Goal: Information Seeking & Learning: Learn about a topic

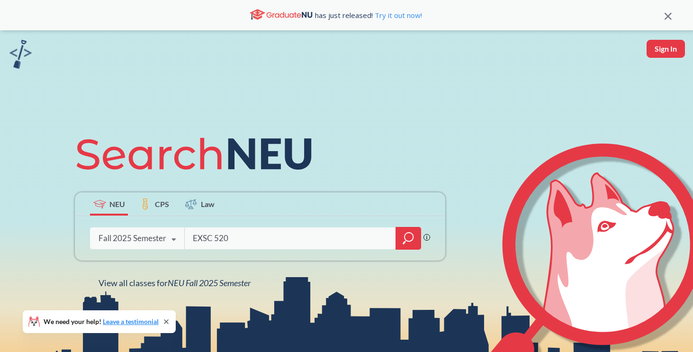
type input "EXSC 5200"
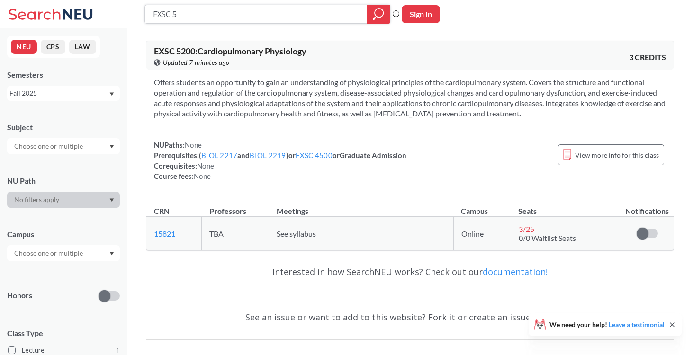
paste input "EXSC 5200"
type input "EXSC 5EXSC 5200"
paste input "EXSC 5200"
click at [375, 12] on icon "magnifying glass" at bounding box center [379, 13] width 9 height 9
click at [256, 25] on div "EXSC 5200 Phrase search guarantees the exact search appears in the results. Ex.…" at bounding box center [346, 14] width 693 height 28
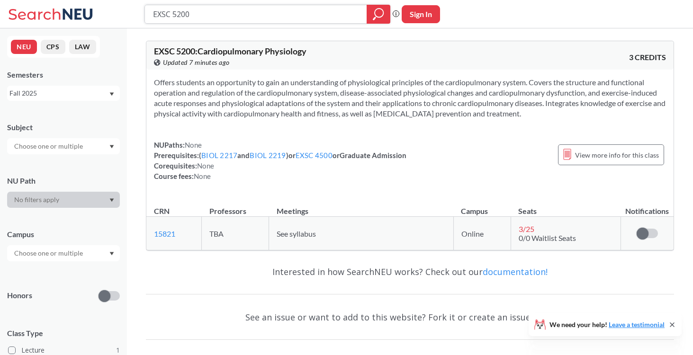
click at [245, 16] on input "EXSC 5200" at bounding box center [256, 14] width 208 height 16
type input "EXSC 5220"
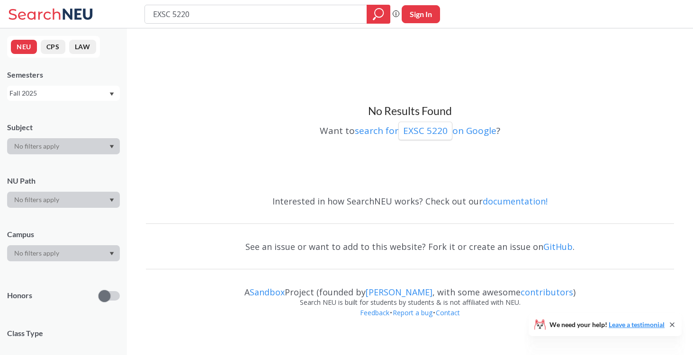
click at [46, 102] on div "NEU CPS LAW Semesters Fall 2025 Subject NU Path Campus Honors Class Type Course…" at bounding box center [63, 191] width 127 height 327
click at [38, 98] on div "Fall 2025" at bounding box center [63, 93] width 113 height 15
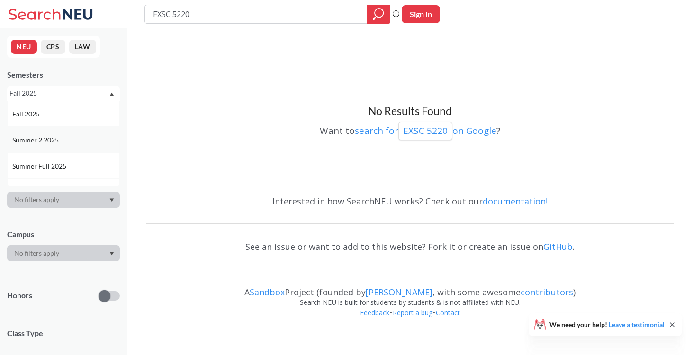
scroll to position [68, 0]
click at [45, 154] on span "Spring 2025" at bounding box center [30, 150] width 37 height 10
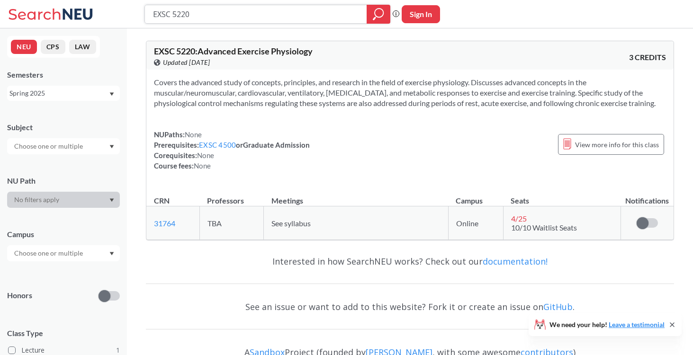
click at [230, 16] on input "EXSC 5220" at bounding box center [256, 14] width 208 height 16
type input "EXSC 4500"
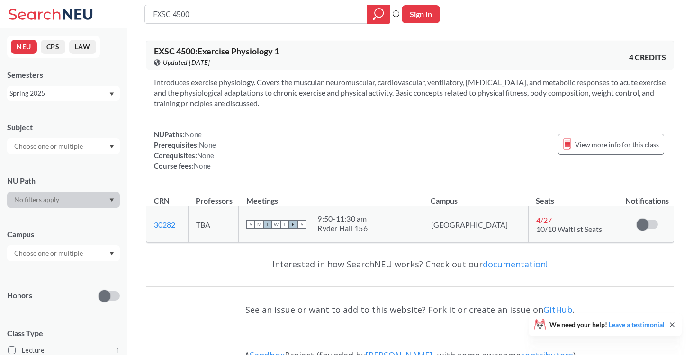
click at [80, 95] on div "Spring 2025" at bounding box center [58, 93] width 99 height 10
click at [52, 175] on div "Fall 2024" at bounding box center [65, 180] width 107 height 10
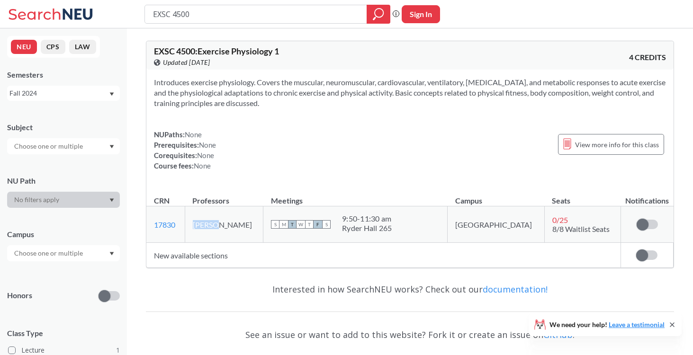
drag, startPoint x: 209, startPoint y: 225, endPoint x: 232, endPoint y: 225, distance: 23.2
click at [232, 225] on td "Rui Li" at bounding box center [224, 224] width 78 height 36
copy td "Rui Li"
click at [197, 18] on input "EXSC 4500" at bounding box center [256, 14] width 208 height 16
type input "EXSC 5220"
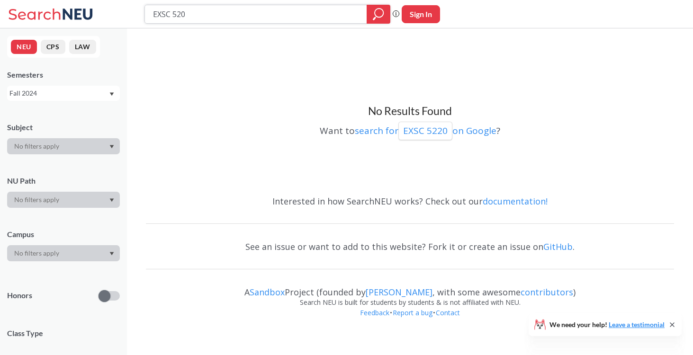
type input "EXSC 5200"
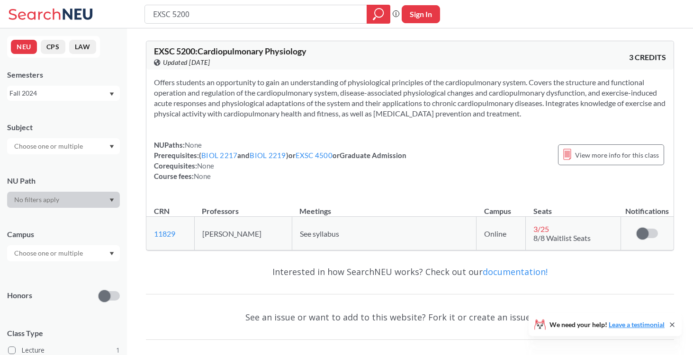
click at [69, 88] on div "Fall 2024" at bounding box center [63, 93] width 113 height 15
click at [49, 144] on div "Fall 2024" at bounding box center [65, 147] width 107 height 10
click at [69, 101] on div "NEU CPS LAW Semesters Fall 2024 Subject NU Path Campus Honors Class Type Lectur…" at bounding box center [63, 191] width 127 height 327
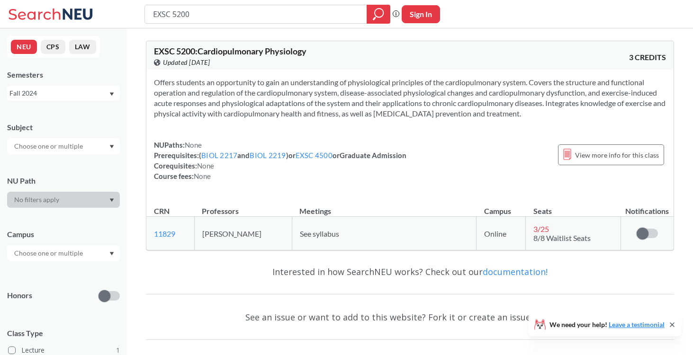
click at [65, 98] on div "Fall 2024" at bounding box center [58, 93] width 99 height 10
click at [58, 118] on div "Fall 2025" at bounding box center [65, 114] width 107 height 10
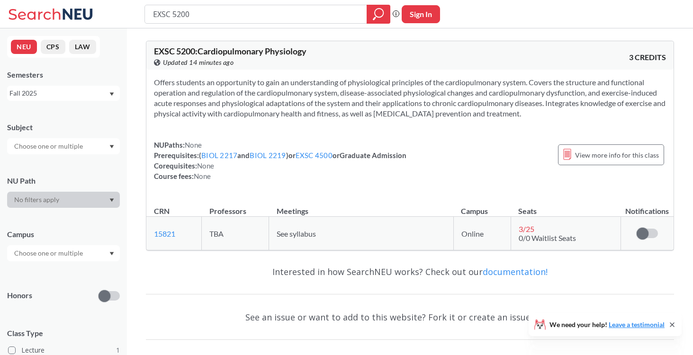
click at [67, 95] on div "Fall 2025" at bounding box center [58, 93] width 99 height 10
click at [61, 146] on div "Spring 2025" at bounding box center [65, 145] width 107 height 10
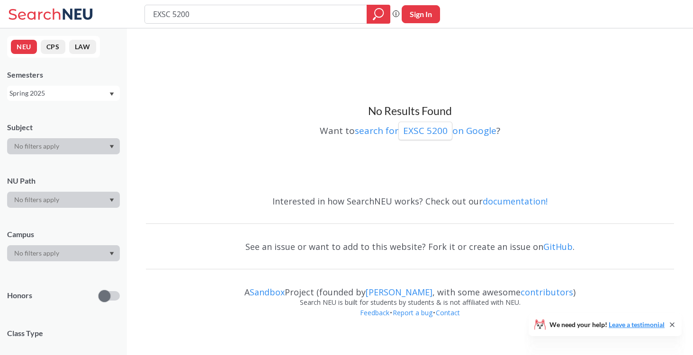
click at [246, 74] on div "No Results Found Want to search for EXSC 5200 on Google ?" at bounding box center [410, 110] width 528 height 154
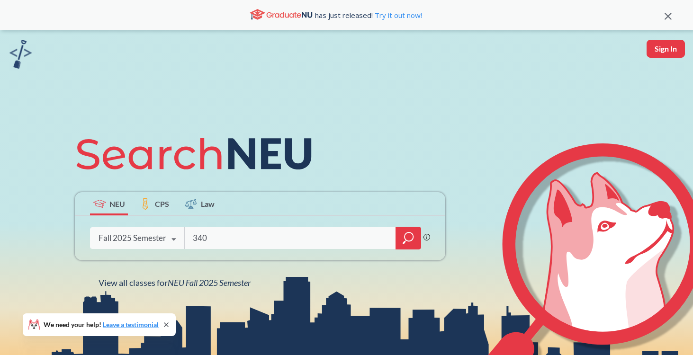
type input "3400"
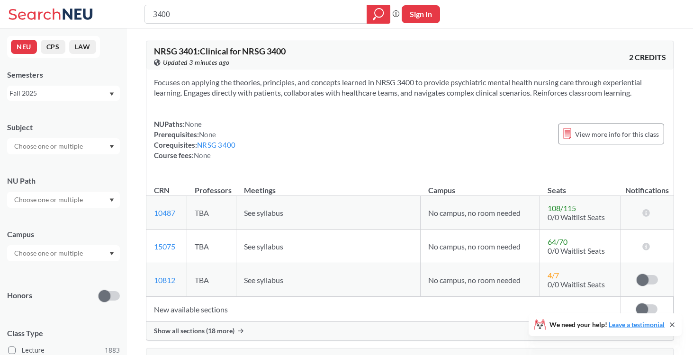
click at [76, 94] on div "Fall 2025" at bounding box center [58, 93] width 99 height 10
click at [46, 155] on span "Spring 2025" at bounding box center [30, 157] width 37 height 10
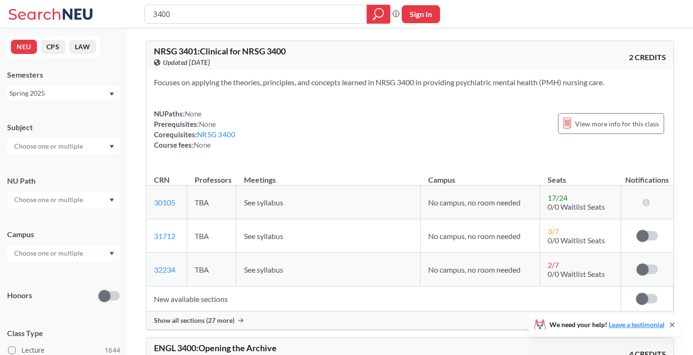
click at [154, 13] on input "3400" at bounding box center [256, 14] width 208 height 16
drag, startPoint x: 62, startPoint y: 197, endPoint x: 64, endPoint y: 206, distance: 8.8
click at [64, 206] on div at bounding box center [63, 200] width 113 height 16
click at [69, 139] on div at bounding box center [63, 146] width 113 height 16
click at [62, 147] on input "text" at bounding box center [49, 146] width 80 height 11
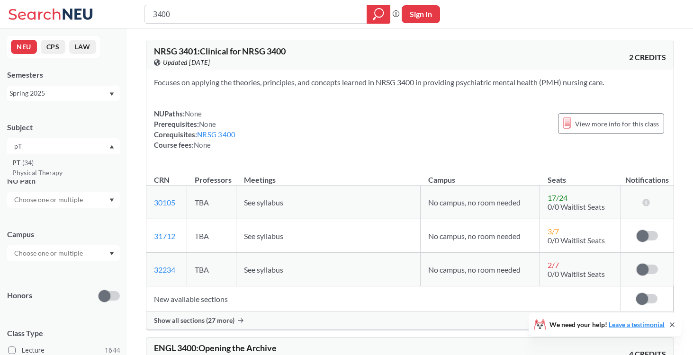
type input "pT"
click at [48, 159] on div "PT ( 34 )" at bounding box center [65, 163] width 107 height 10
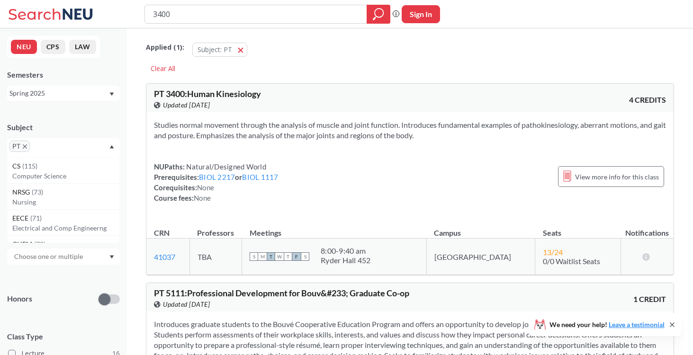
click at [40, 99] on div "Spring 2025" at bounding box center [63, 93] width 113 height 15
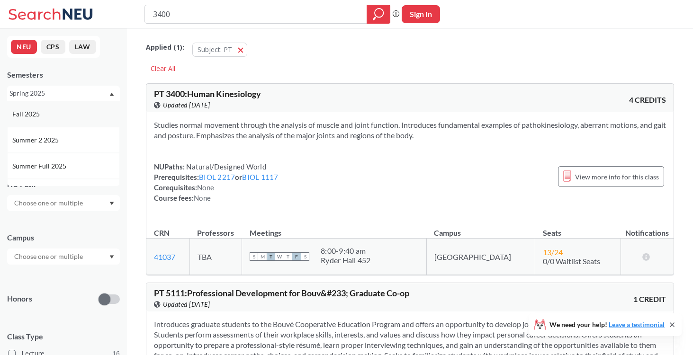
click at [42, 112] on div "Fall 2025" at bounding box center [65, 114] width 107 height 10
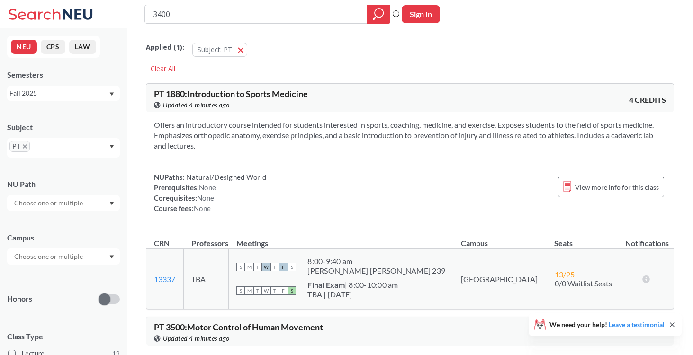
click at [61, 98] on div "Fall 2025" at bounding box center [58, 93] width 99 height 10
click at [50, 163] on div "Spring 2025" at bounding box center [65, 166] width 107 height 10
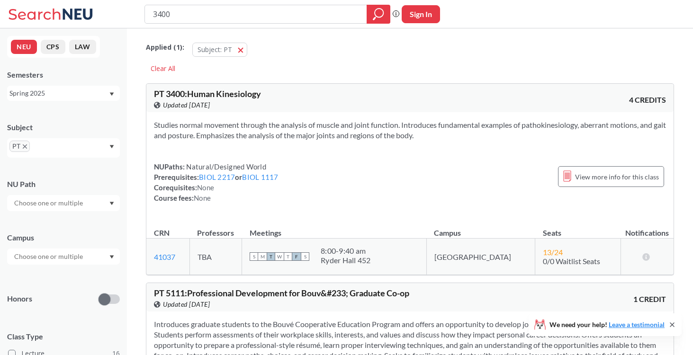
click at [69, 96] on div "Spring 2025" at bounding box center [58, 93] width 99 height 10
click at [203, 18] on input "3400" at bounding box center [256, 14] width 208 height 16
type input "3500"
click at [77, 88] on div "Spring 2025" at bounding box center [58, 93] width 99 height 10
click at [72, 101] on div "Fall 2025" at bounding box center [63, 114] width 113 height 26
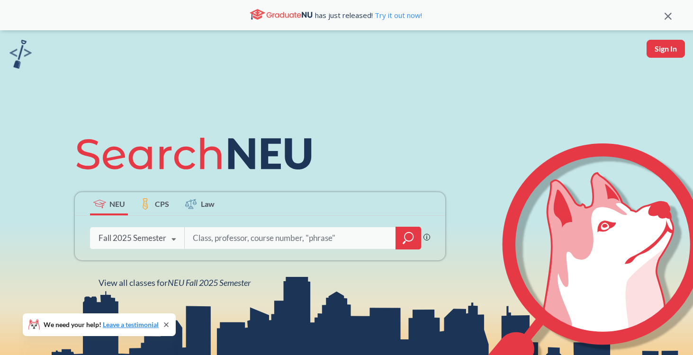
click at [339, 233] on input "search" at bounding box center [290, 238] width 197 height 20
type input "5200"
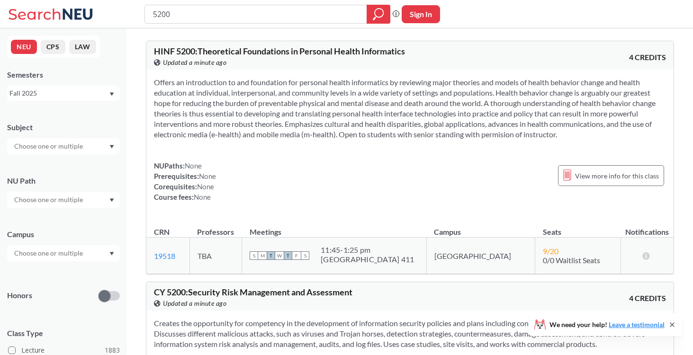
click at [63, 92] on div "Fall 2025" at bounding box center [58, 93] width 99 height 10
click at [61, 113] on span "Summer Full 2025" at bounding box center [40, 111] width 56 height 10
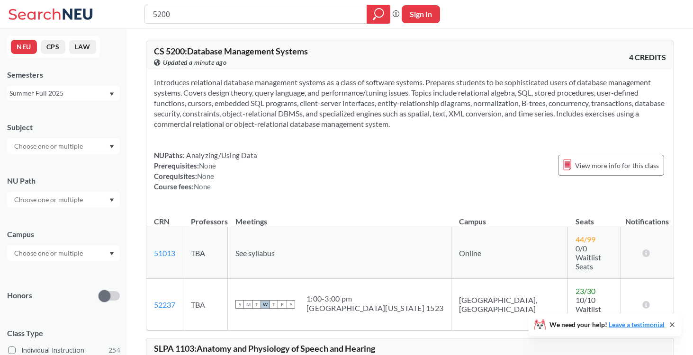
click at [153, 14] on input "5200" at bounding box center [256, 14] width 208 height 16
click at [37, 253] on input "text" at bounding box center [49, 253] width 80 height 11
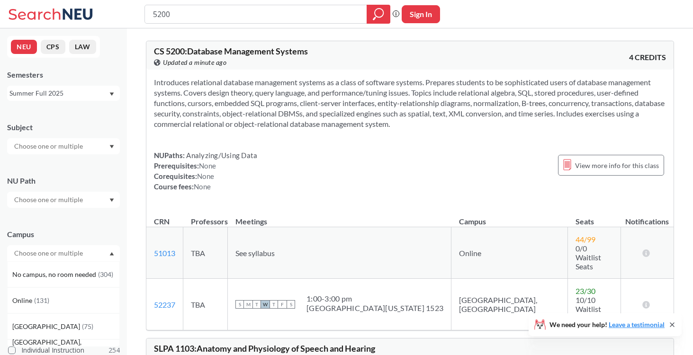
click at [55, 158] on div "Subject NU Path Campus No campus, no room needed ( 304 ) Online ( 131 ) Boston …" at bounding box center [63, 320] width 113 height 415
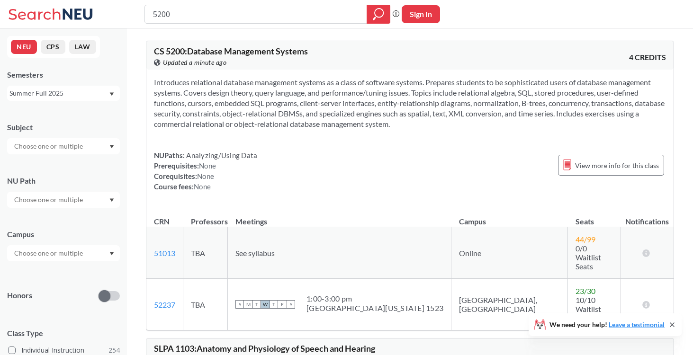
click at [52, 148] on input "text" at bounding box center [49, 146] width 80 height 11
type input "E"
type input "EXSC"
click at [45, 93] on div "Summer Full 2025" at bounding box center [58, 93] width 99 height 10
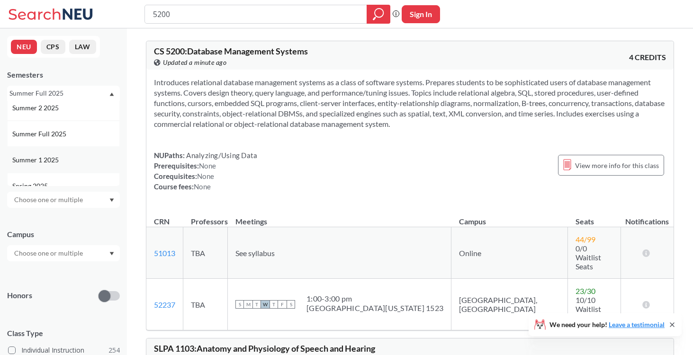
click at [49, 155] on span "Summer 1 2025" at bounding box center [36, 160] width 48 height 10
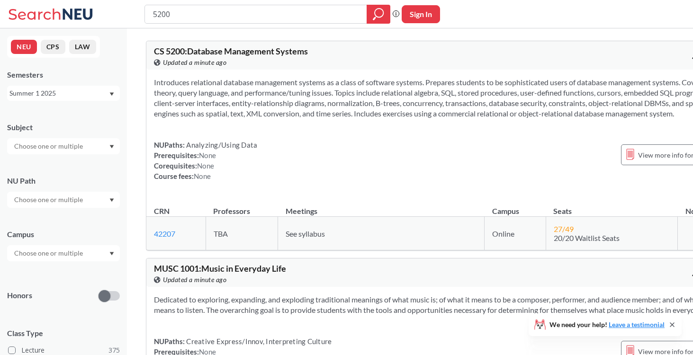
click at [52, 143] on input "text" at bounding box center [49, 146] width 80 height 11
type input "E"
click at [63, 89] on div "Summer 1 2025" at bounding box center [58, 93] width 99 height 10
click at [51, 143] on span "Summer 2 2025" at bounding box center [36, 140] width 48 height 10
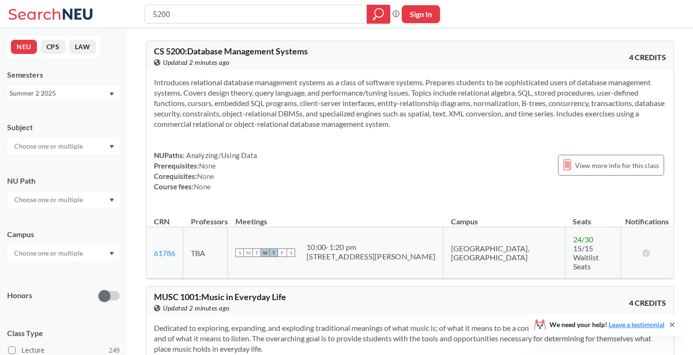
click at [45, 151] on input "text" at bounding box center [49, 146] width 80 height 11
type input "EXC"
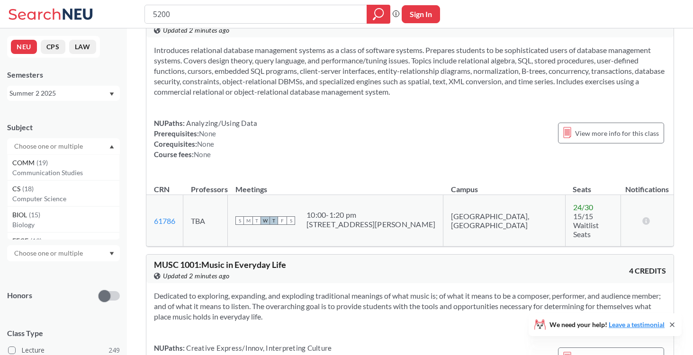
scroll to position [36, 0]
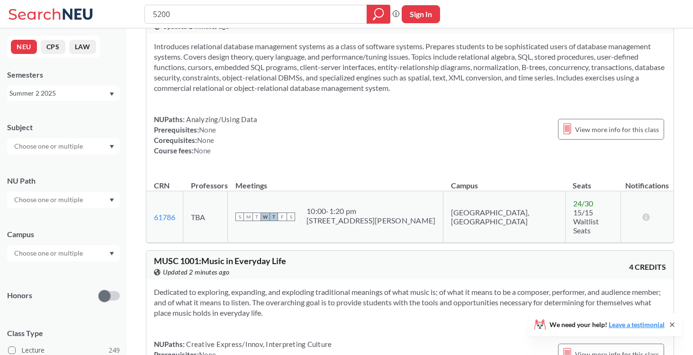
click at [85, 308] on div "Subject NU Path Campus Honors Class Type Lecture 249 Individual Instruction 83 …" at bounding box center [63, 328] width 113 height 430
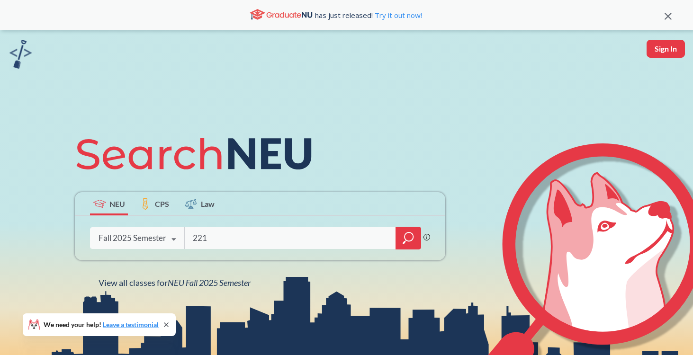
type input "2219"
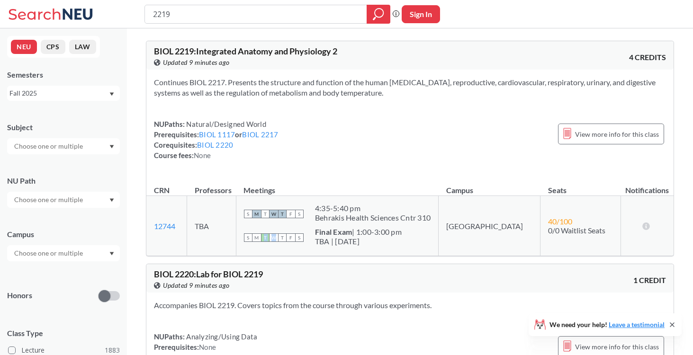
drag, startPoint x: 296, startPoint y: 242, endPoint x: 287, endPoint y: 240, distance: 9.8
click at [287, 240] on div "S M T W T F S" at bounding box center [274, 237] width 60 height 21
click at [316, 193] on th "Meetings" at bounding box center [337, 186] width 202 height 20
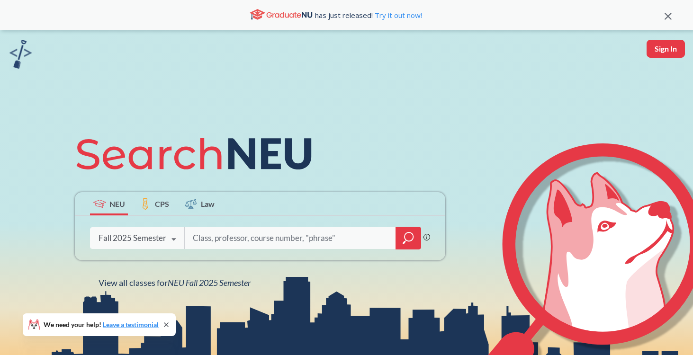
click at [224, 246] on input "search" at bounding box center [290, 238] width 197 height 20
type input "2219"
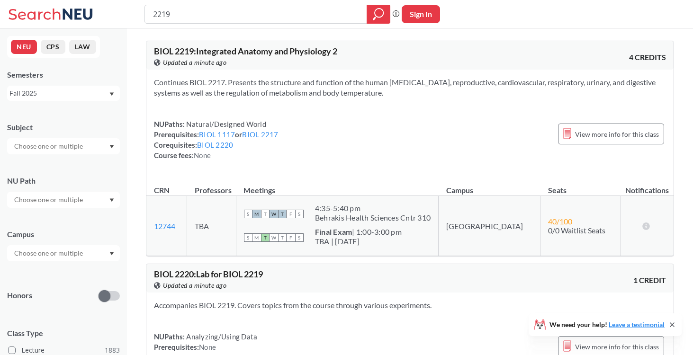
click at [46, 96] on div "Fall 2025" at bounding box center [58, 93] width 99 height 10
click at [55, 134] on span "Summer 2 2025" at bounding box center [36, 130] width 48 height 10
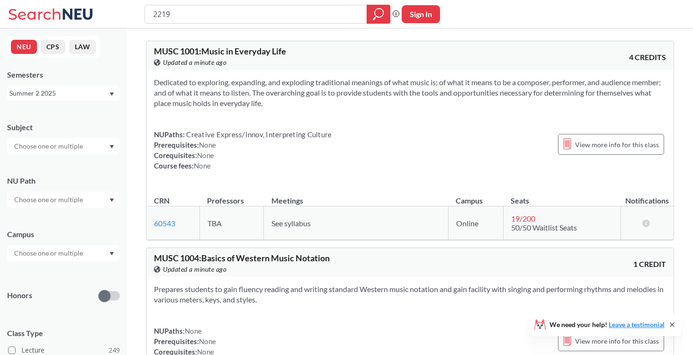
click at [61, 99] on div "Summer 2 2025" at bounding box center [63, 93] width 113 height 15
click at [51, 153] on div "Summer 1 2025" at bounding box center [63, 147] width 113 height 26
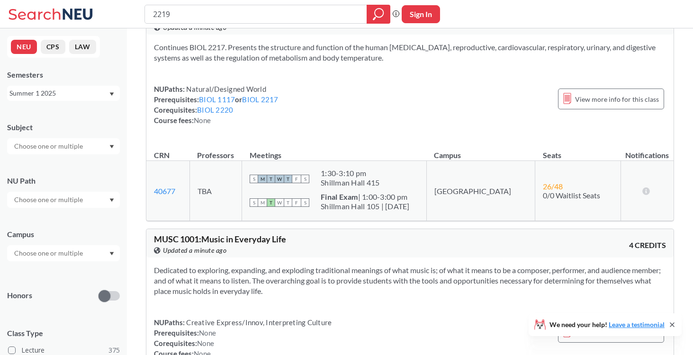
scroll to position [259, 0]
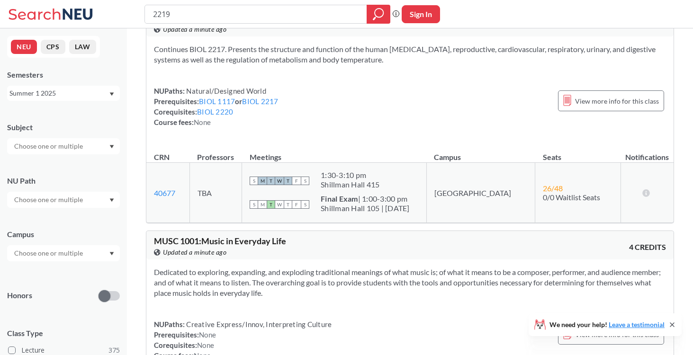
click at [358, 119] on div "NUPaths: Natural/Designed World Prerequisites: BIOL 1117 or BIOL 2217 Corequisi…" at bounding box center [410, 107] width 512 height 42
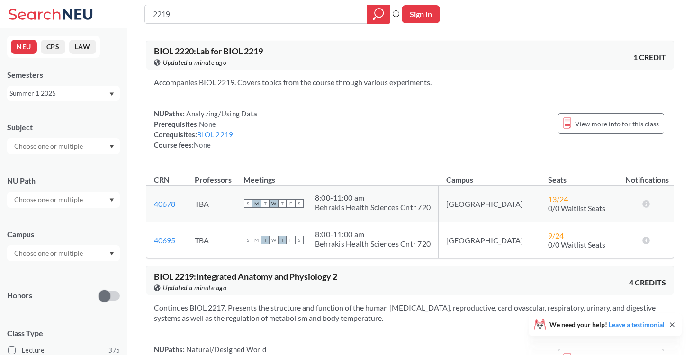
click at [49, 99] on div "Summer 1 2025" at bounding box center [63, 93] width 113 height 15
click at [53, 131] on div "Summer 2 2024" at bounding box center [63, 124] width 113 height 26
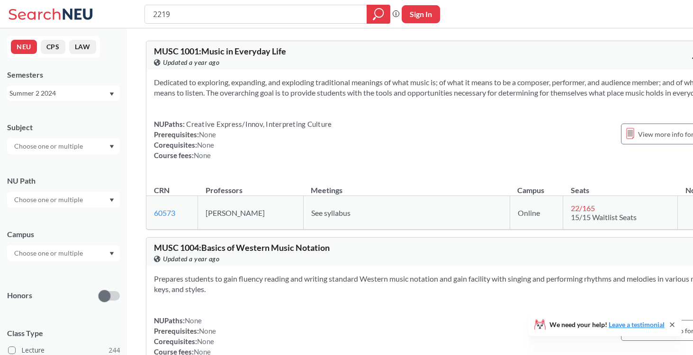
click at [63, 95] on div "Summer 2 2024" at bounding box center [58, 93] width 99 height 10
click at [49, 135] on span "Summer 2 2024" at bounding box center [36, 135] width 48 height 10
click at [59, 94] on div "Summer 2 2024" at bounding box center [58, 93] width 99 height 10
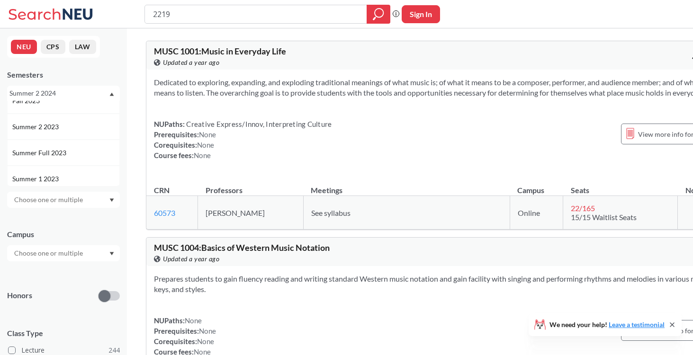
scroll to position [285, 0]
click at [67, 122] on div "Summer 2 2023" at bounding box center [63, 116] width 113 height 26
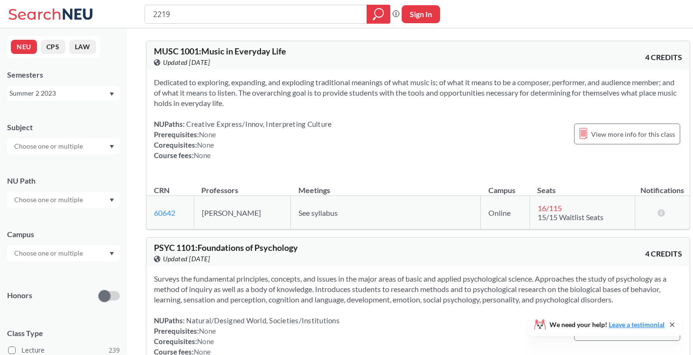
click at [363, 155] on div "NUPaths: Creative Express/Innov, Interpreting Culture Prerequisites: None Coreq…" at bounding box center [418, 140] width 528 height 42
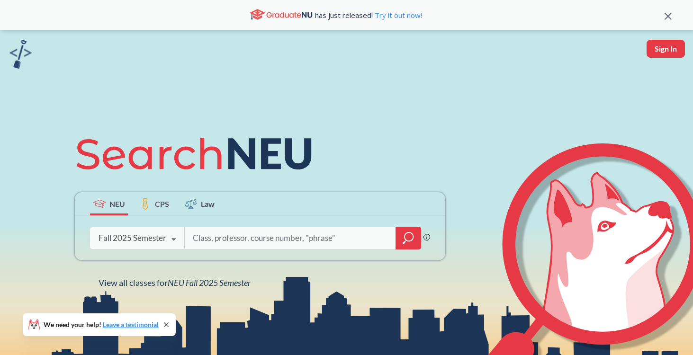
click at [251, 240] on input "search" at bounding box center [290, 238] width 197 height 20
type input "4500"
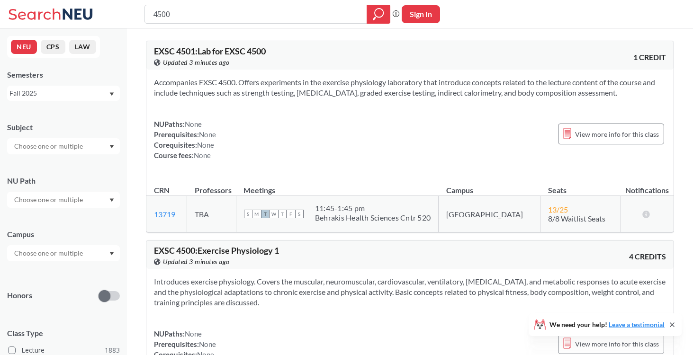
click at [60, 94] on div "Fall 2025" at bounding box center [58, 93] width 99 height 10
click at [43, 173] on span "Spring 2025" at bounding box center [30, 174] width 37 height 10
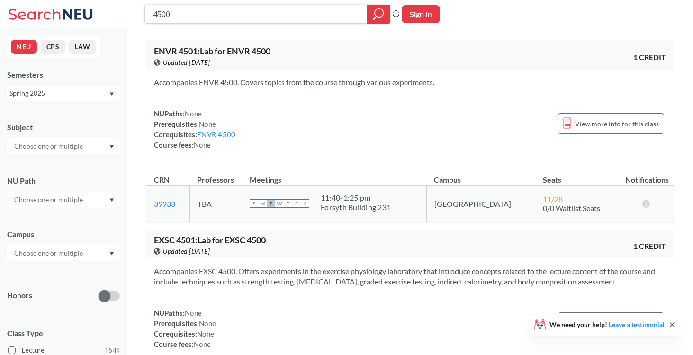
click at [214, 15] on input "4500" at bounding box center [256, 14] width 208 height 16
type input "5200"
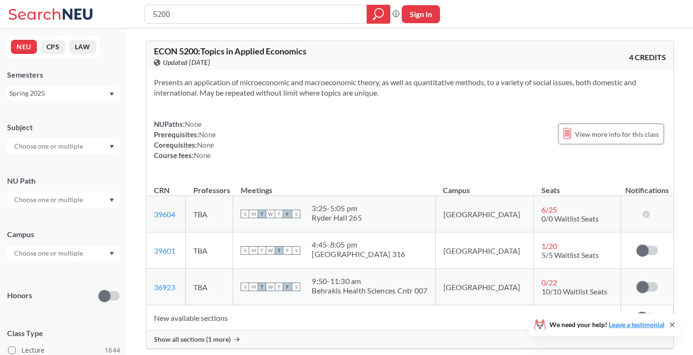
click at [90, 87] on div "Spring 2025" at bounding box center [63, 93] width 113 height 15
click at [62, 138] on div "Fall 2024" at bounding box center [65, 137] width 107 height 10
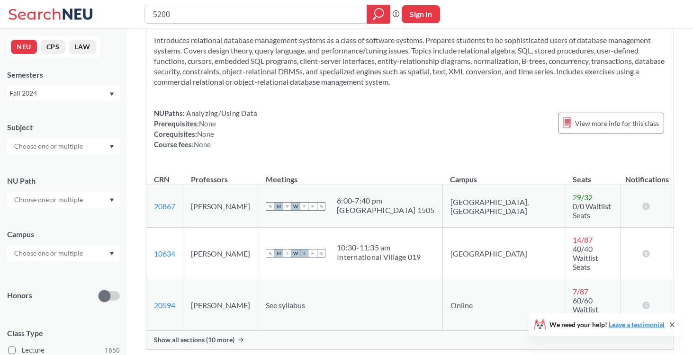
scroll to position [64, 0]
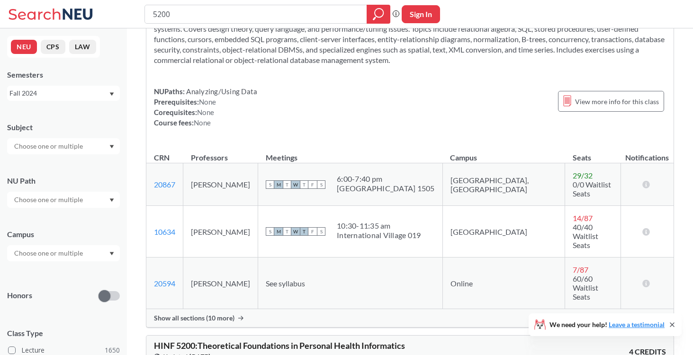
click at [79, 151] on input "text" at bounding box center [49, 146] width 80 height 11
type input "EX"
click at [63, 172] on p "Cardiopulmonary & Exercise Sci" at bounding box center [65, 172] width 107 height 9
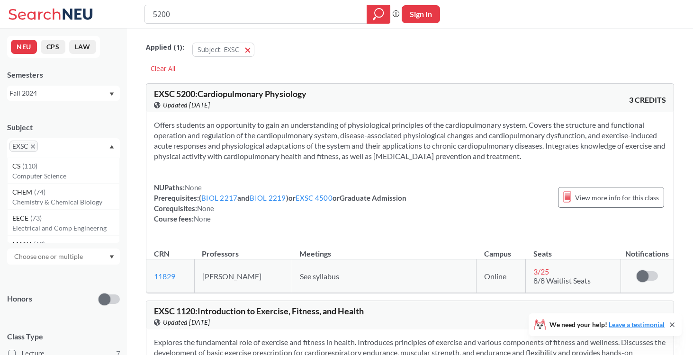
click at [97, 91] on div "Fall 2024" at bounding box center [58, 93] width 99 height 10
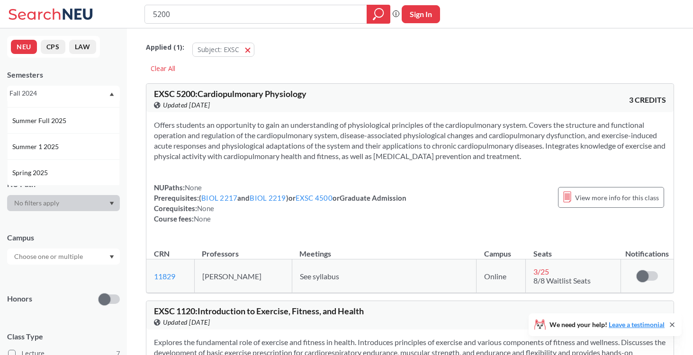
scroll to position [65, 0]
click at [58, 150] on div "Spring 2025" at bounding box center [65, 153] width 107 height 10
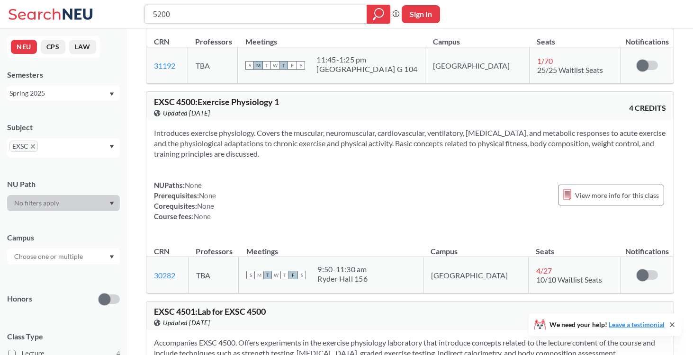
scroll to position [213, 0]
type input "5220"
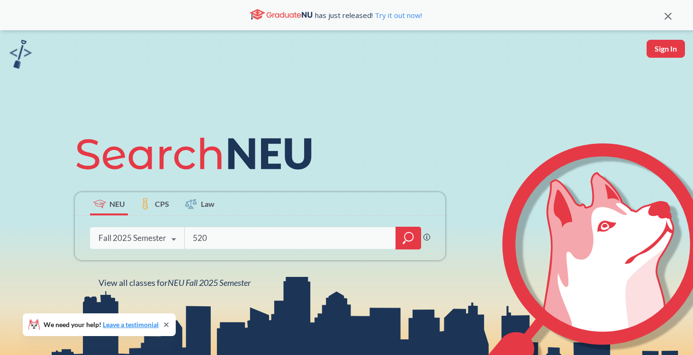
type input "5200"
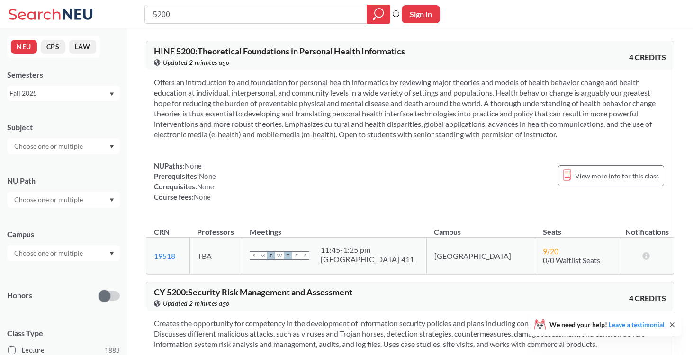
click at [60, 143] on input "text" at bounding box center [49, 146] width 80 height 11
type input "ex"
click at [59, 161] on div "EXSC ( 7 )" at bounding box center [65, 163] width 107 height 10
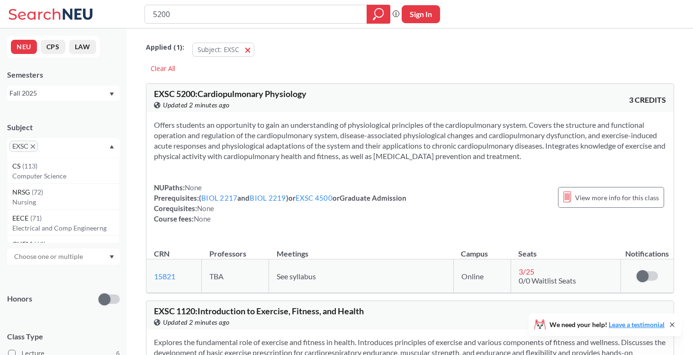
click at [93, 95] on div "Fall 2025" at bounding box center [58, 93] width 99 height 10
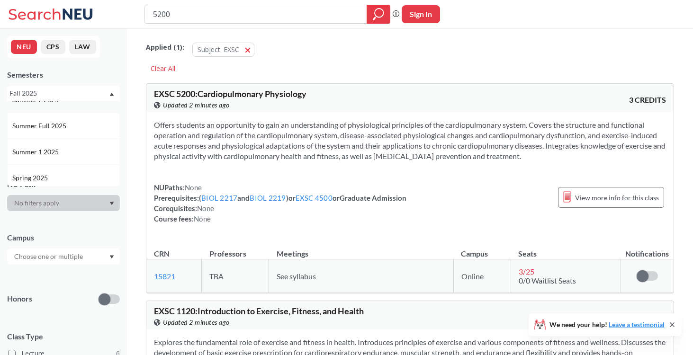
scroll to position [51, 0]
click at [72, 159] on div "Spring 2025" at bounding box center [63, 167] width 113 height 26
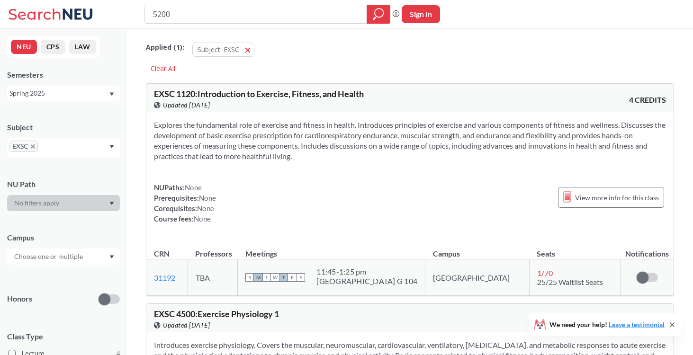
click at [91, 103] on div "NEU CPS LAW Semesters Spring 2025 Subject EXSC NU Path Campus Honors Class Type…" at bounding box center [63, 191] width 127 height 327
click at [317, 8] on input "5200" at bounding box center [256, 14] width 208 height 16
type input "2219"
